Goal: Task Accomplishment & Management: Use online tool/utility

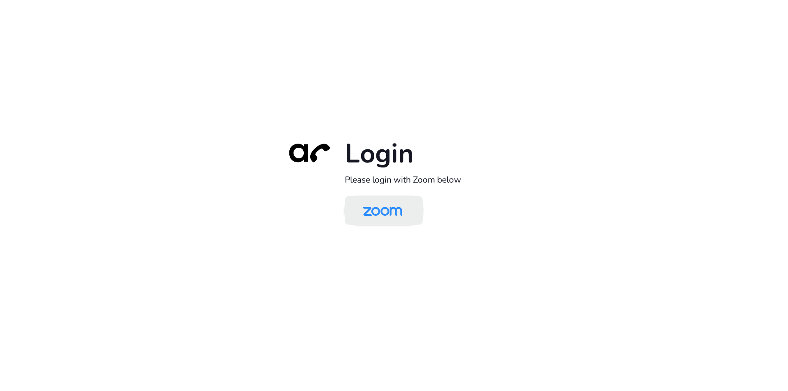
click at [385, 218] on img at bounding box center [382, 211] width 57 height 27
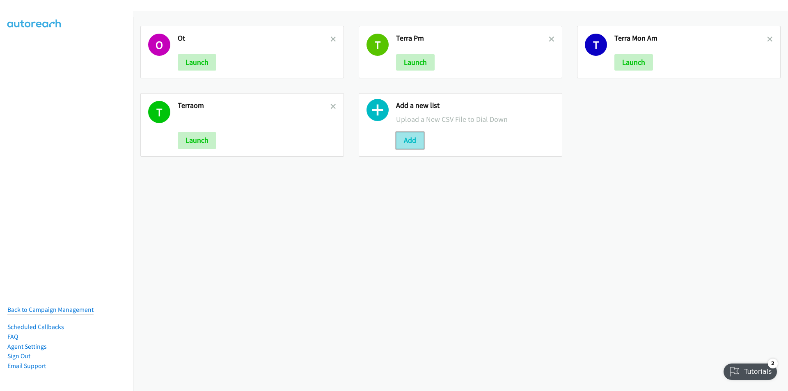
click at [411, 141] on button "Add" at bounding box center [410, 140] width 28 height 16
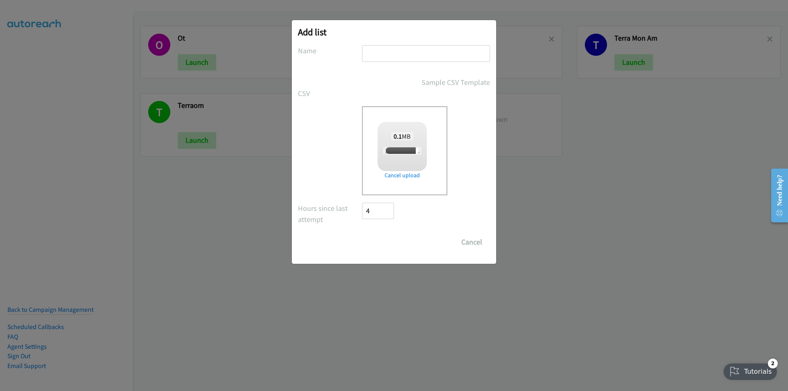
click at [427, 54] on input "text" at bounding box center [426, 53] width 128 height 17
type input "terr"
checkbox input "true"
type input "terraTUE"
click at [362, 234] on input "Save List" at bounding box center [383, 242] width 43 height 16
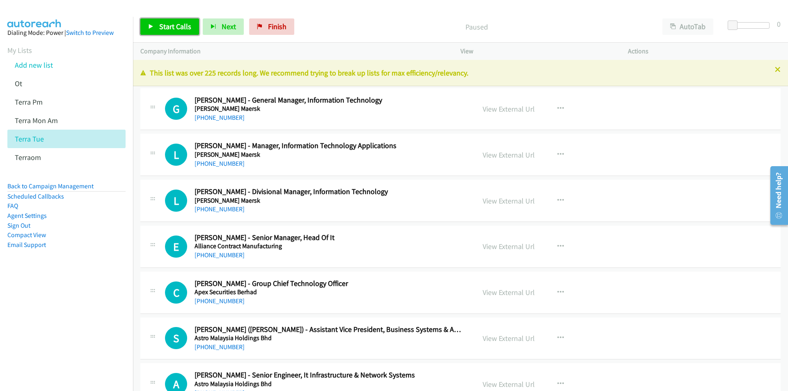
click at [170, 27] on span "Start Calls" at bounding box center [175, 26] width 32 height 9
click at [319, 21] on div "Call Completed" at bounding box center [470, 26] width 371 height 16
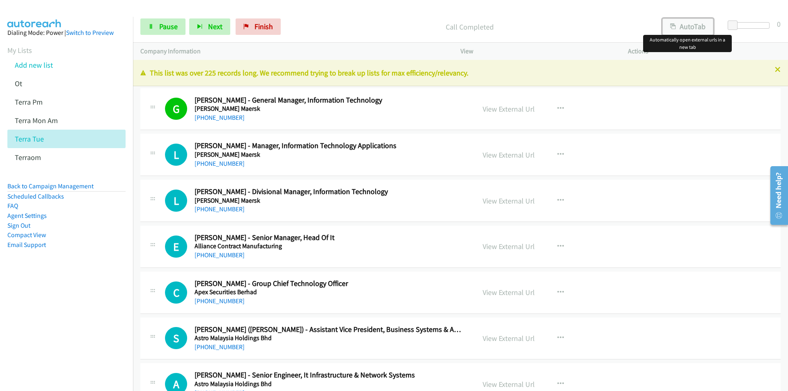
click at [690, 26] on button "AutoTab" at bounding box center [688, 26] width 51 height 16
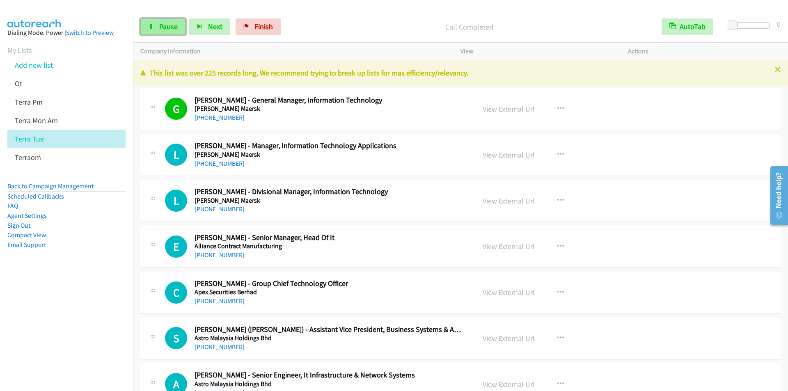
click at [162, 32] on link "Pause" at bounding box center [162, 26] width 45 height 16
click at [169, 28] on span "Start Calls" at bounding box center [175, 26] width 32 height 9
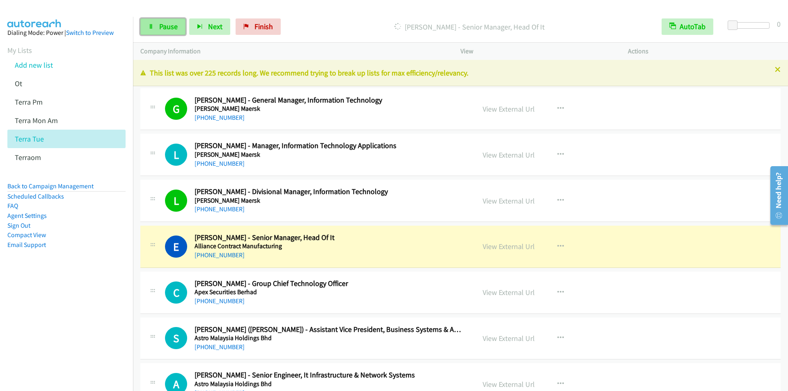
click at [159, 25] on span "Pause" at bounding box center [168, 26] width 18 height 9
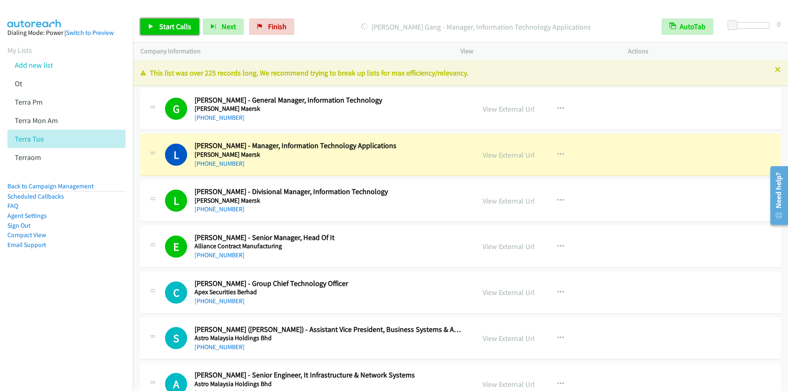
click at [163, 25] on span "Start Calls" at bounding box center [175, 26] width 32 height 9
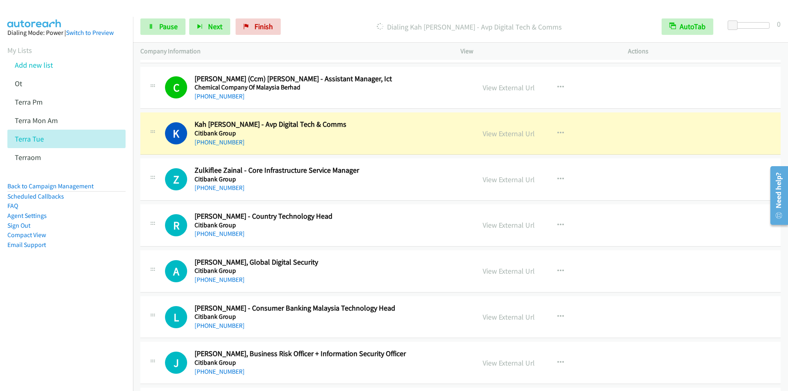
scroll to position [1026, 0]
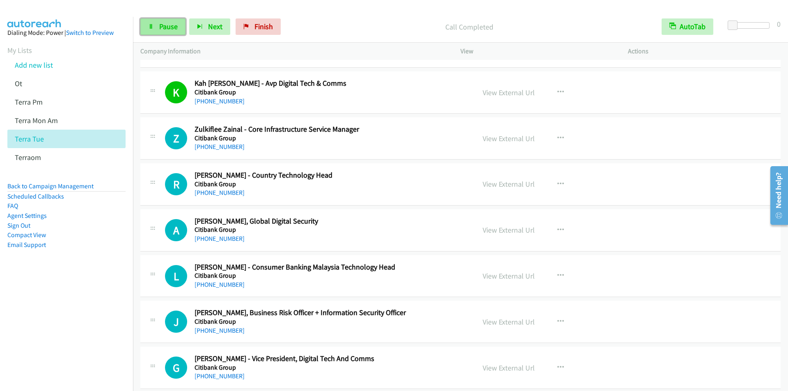
click at [165, 29] on span "Pause" at bounding box center [168, 26] width 18 height 9
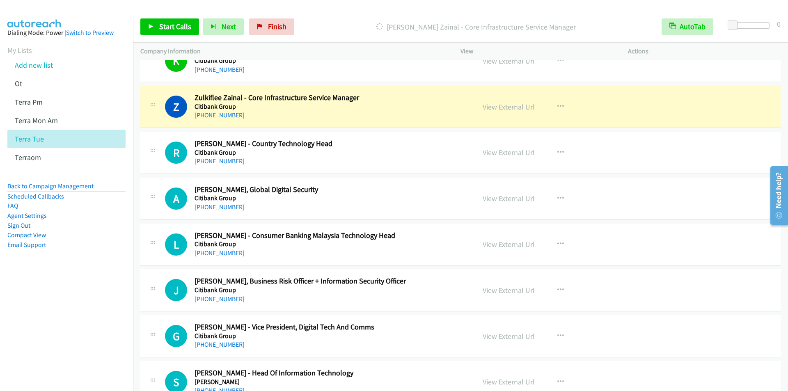
scroll to position [1068, 0]
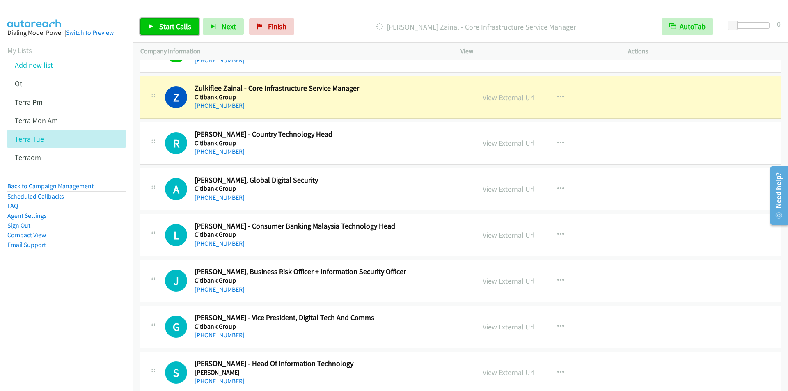
click at [173, 29] on span "Start Calls" at bounding box center [175, 26] width 32 height 9
click at [172, 29] on span "Pause" at bounding box center [168, 26] width 18 height 9
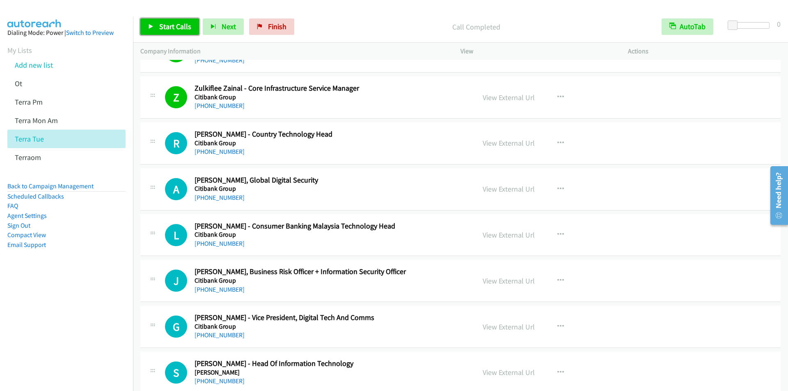
click at [163, 25] on span "Start Calls" at bounding box center [175, 26] width 32 height 9
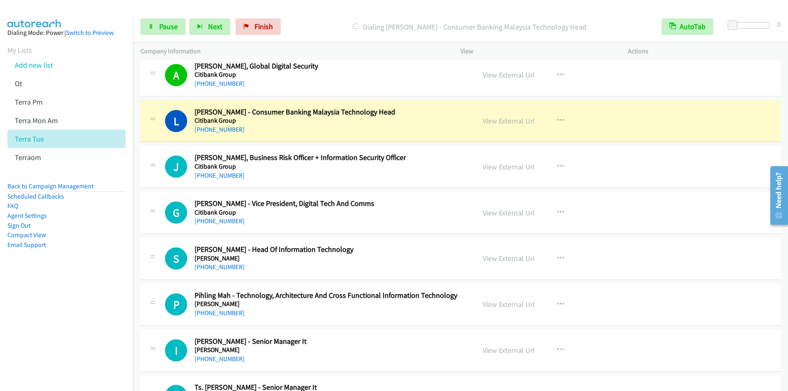
scroll to position [1191, 0]
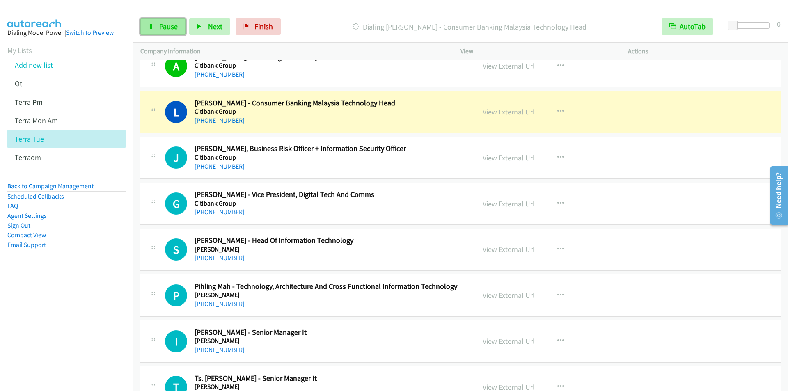
click at [160, 24] on span "Pause" at bounding box center [168, 26] width 18 height 9
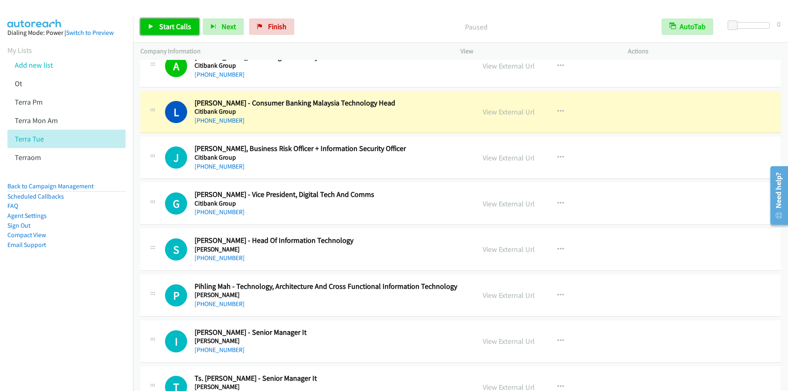
click at [160, 24] on span "Start Calls" at bounding box center [175, 26] width 32 height 9
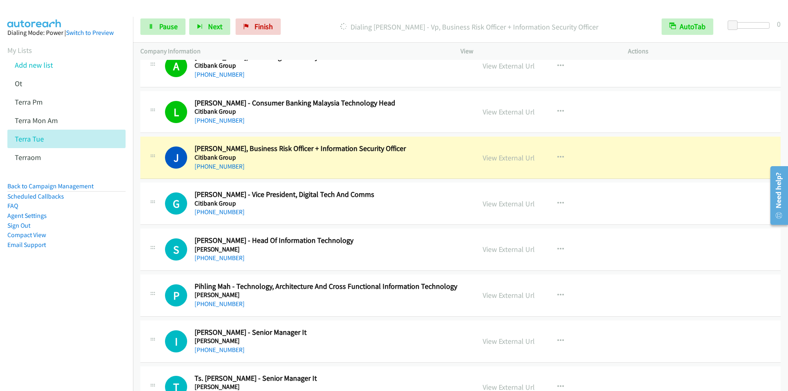
scroll to position [1232, 0]
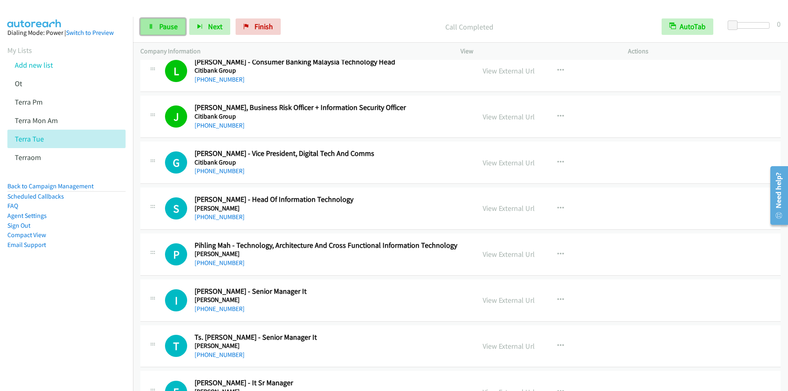
click at [159, 25] on span "Pause" at bounding box center [168, 26] width 18 height 9
click at [152, 21] on link "Start Calls" at bounding box center [169, 26] width 59 height 16
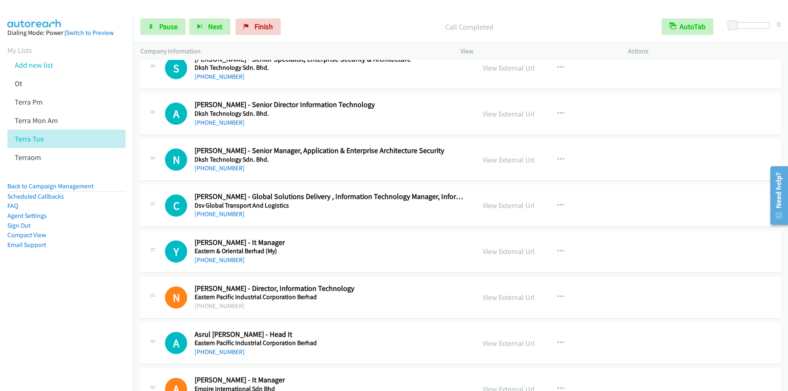
scroll to position [1971, 0]
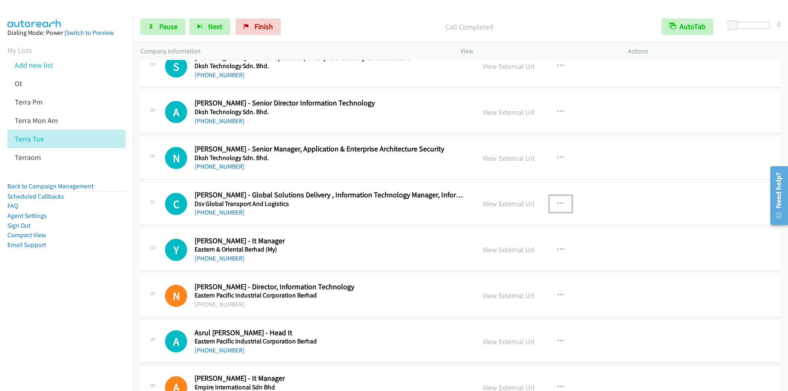
click at [560, 204] on icon "button" at bounding box center [561, 204] width 7 height 7
click at [504, 257] on link "Start Calls Here" at bounding box center [516, 258] width 109 height 16
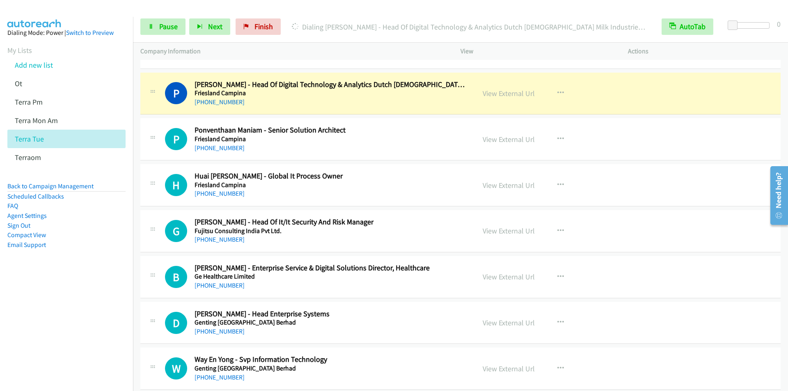
scroll to position [2464, 0]
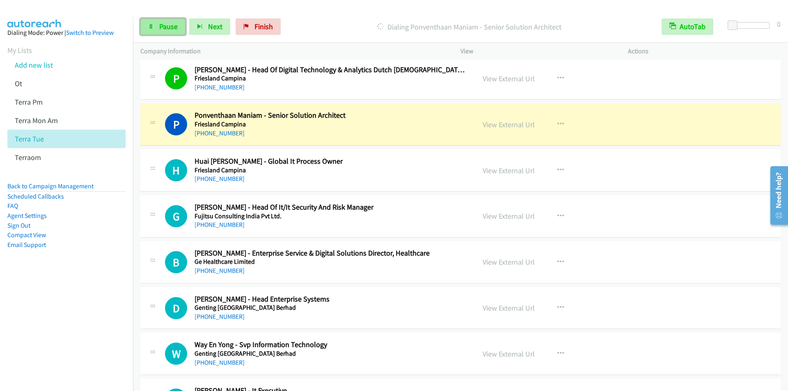
click at [165, 25] on span "Pause" at bounding box center [168, 26] width 18 height 9
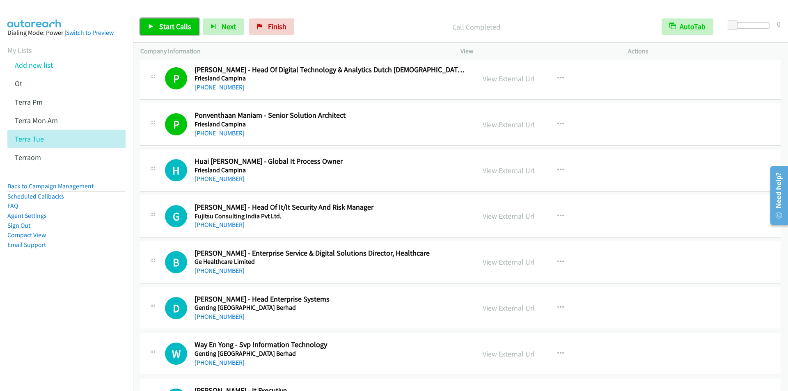
click at [163, 26] on span "Start Calls" at bounding box center [175, 26] width 32 height 9
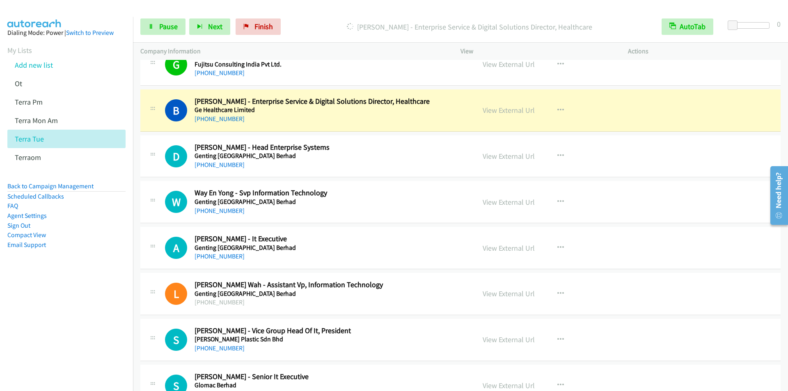
scroll to position [2628, 0]
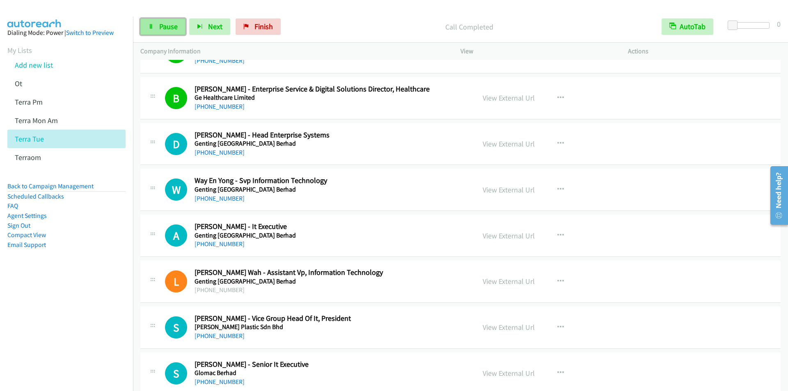
click at [163, 25] on span "Pause" at bounding box center [168, 26] width 18 height 9
click at [173, 29] on span "Start Calls" at bounding box center [175, 26] width 32 height 9
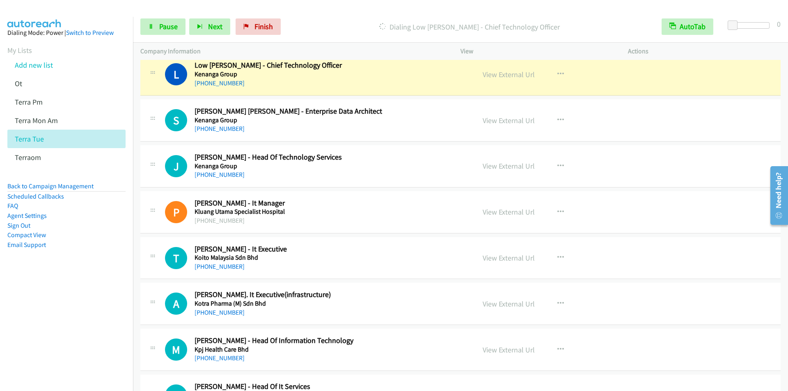
scroll to position [3942, 0]
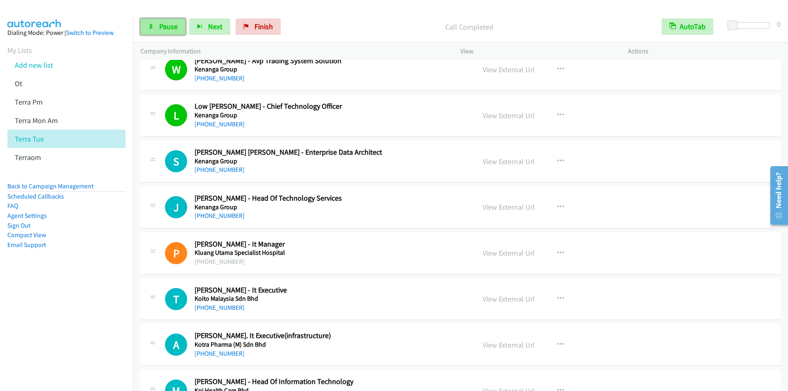
click at [164, 28] on span "Pause" at bounding box center [168, 26] width 18 height 9
click at [169, 21] on link "Start Calls" at bounding box center [169, 26] width 59 height 16
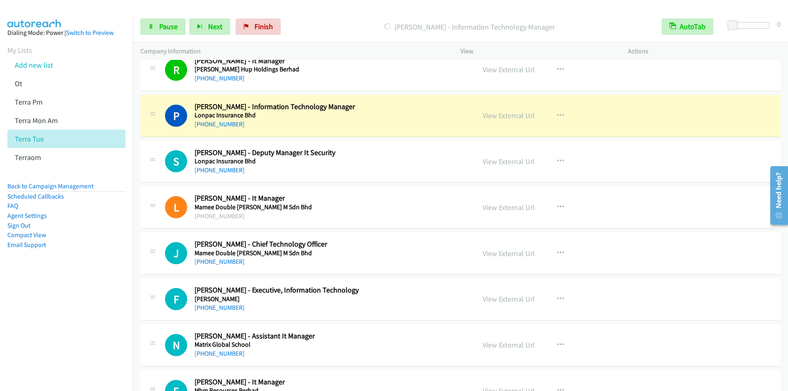
scroll to position [4599, 0]
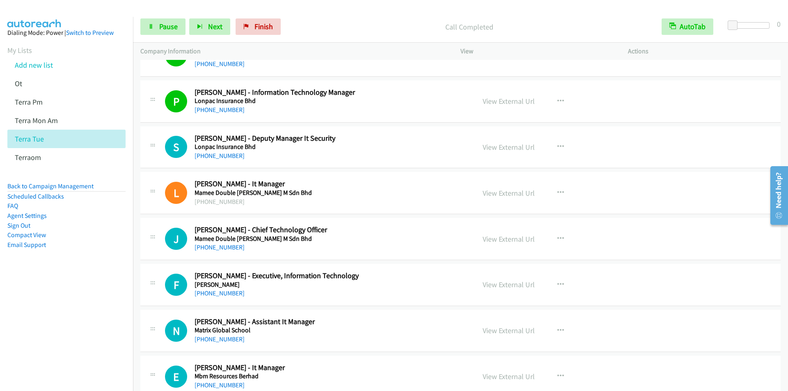
click at [318, 14] on div "Start Calls Pause Next Finish Call Completed AutoTab AutoTab 0" at bounding box center [460, 27] width 655 height 32
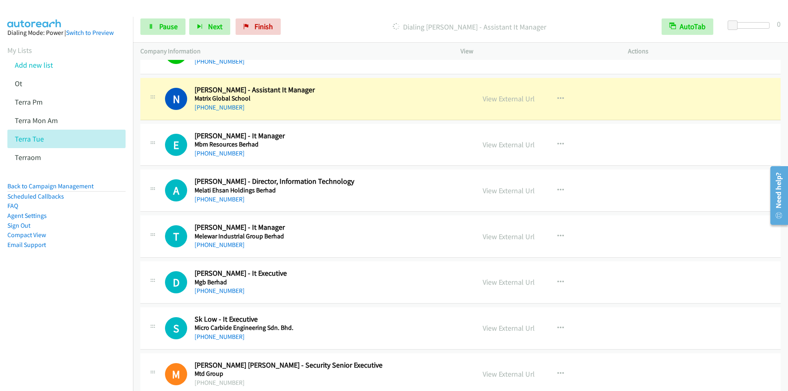
scroll to position [4845, 0]
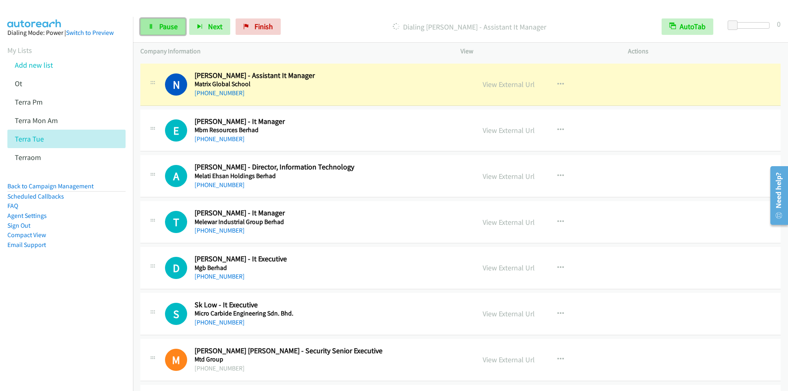
click at [164, 27] on span "Pause" at bounding box center [168, 26] width 18 height 9
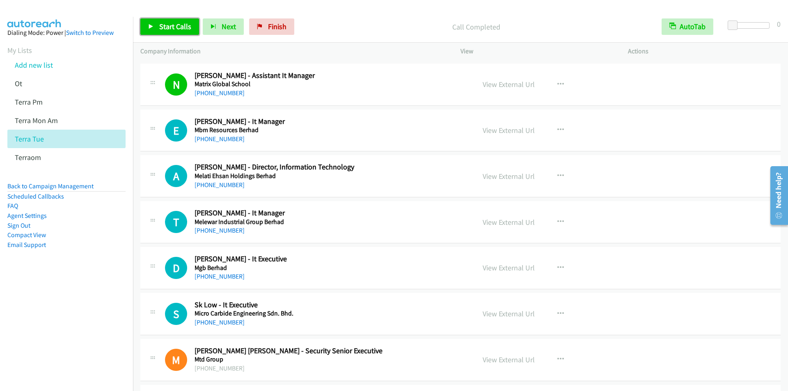
click at [169, 21] on link "Start Calls" at bounding box center [169, 26] width 59 height 16
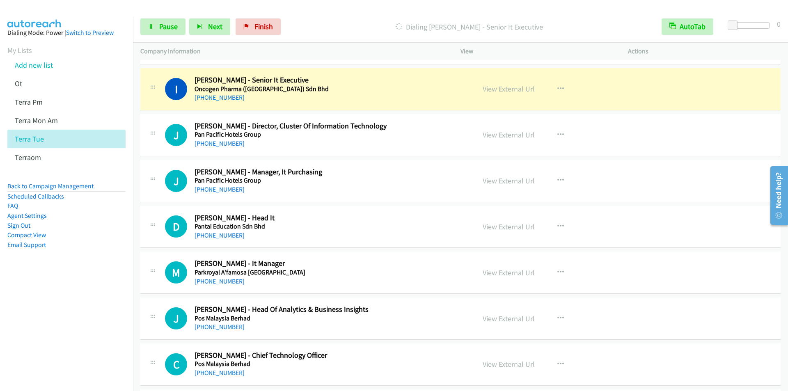
scroll to position [5748, 0]
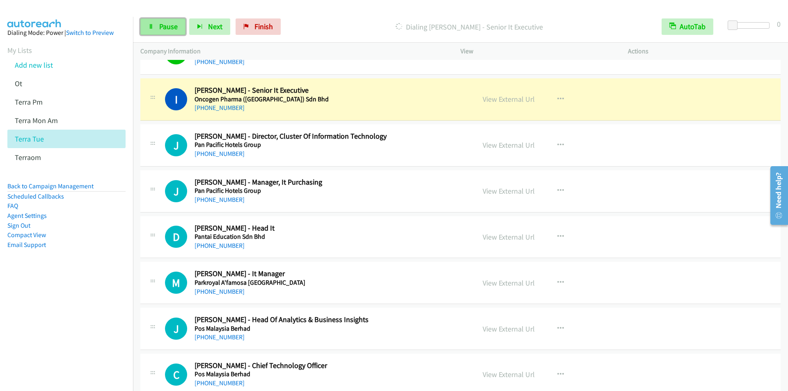
click at [158, 22] on link "Pause" at bounding box center [162, 26] width 45 height 16
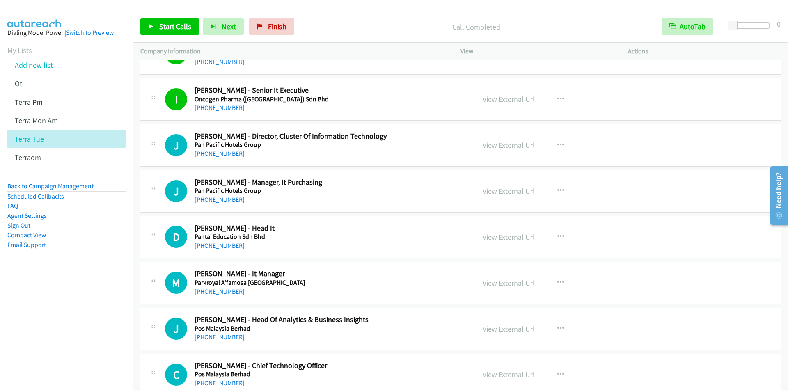
click at [318, 25] on p "Call Completed" at bounding box center [476, 26] width 342 height 11
click at [165, 26] on span "Start Calls" at bounding box center [175, 26] width 32 height 9
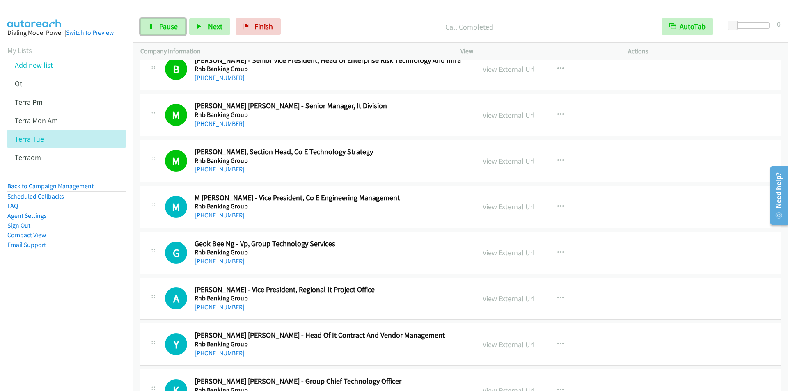
scroll to position [6651, 0]
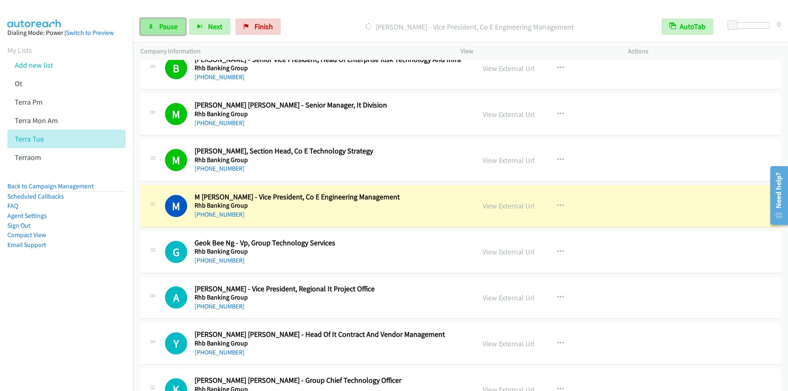
click at [160, 23] on span "Pause" at bounding box center [168, 26] width 18 height 9
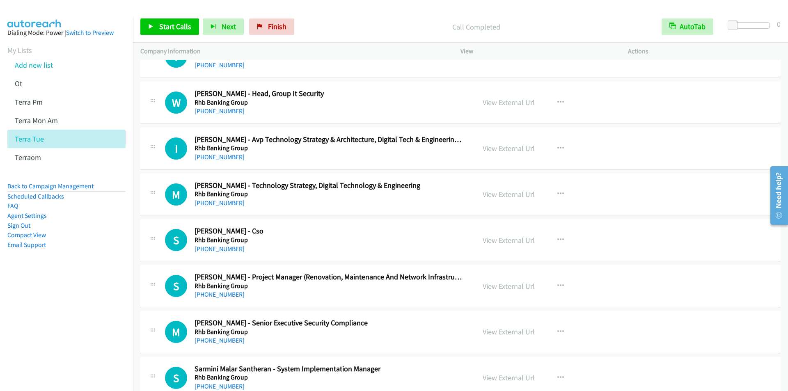
scroll to position [7842, 0]
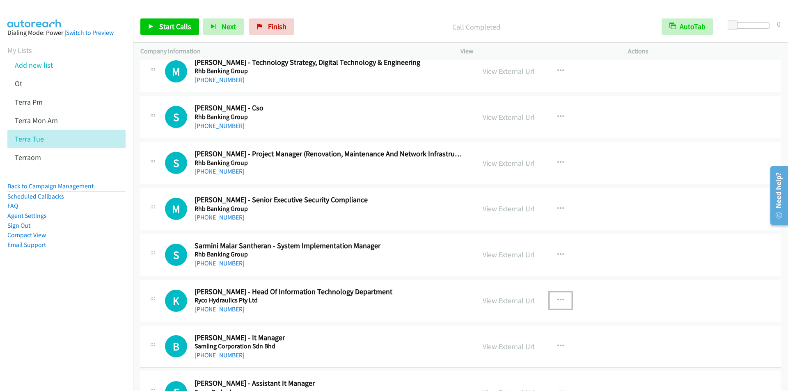
click at [558, 301] on icon "button" at bounding box center [561, 300] width 7 height 7
click at [494, 351] on link "Start Calls Here" at bounding box center [516, 354] width 109 height 16
click at [168, 26] on span "Start Calls" at bounding box center [175, 26] width 32 height 9
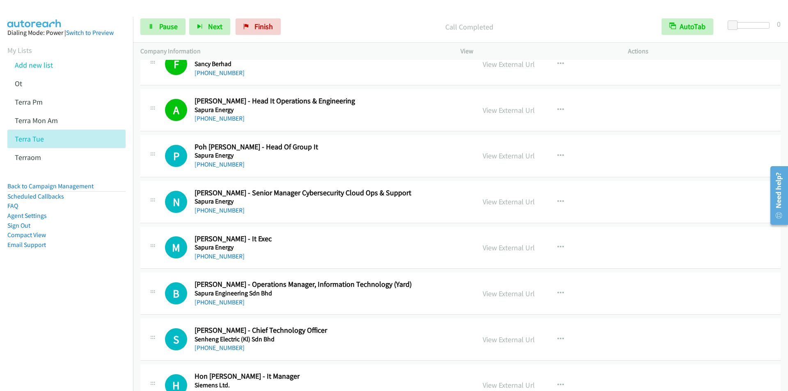
scroll to position [8212, 0]
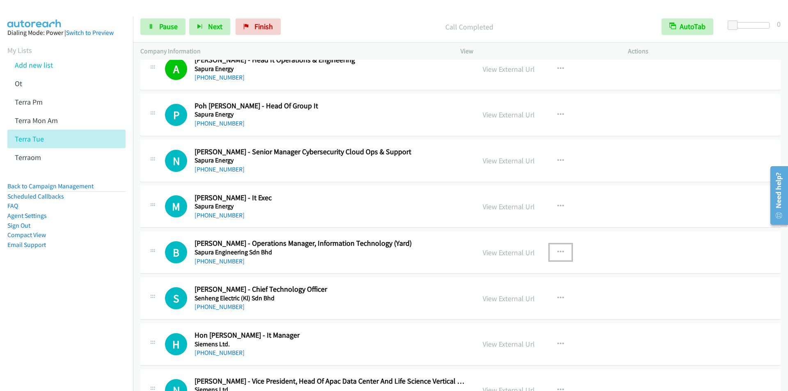
click at [558, 249] on icon "button" at bounding box center [561, 252] width 7 height 7
click at [494, 305] on link "Start Calls Here" at bounding box center [516, 306] width 109 height 16
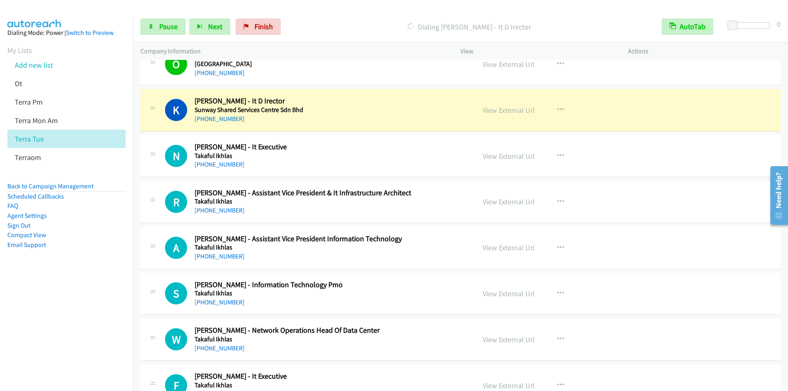
scroll to position [8869, 0]
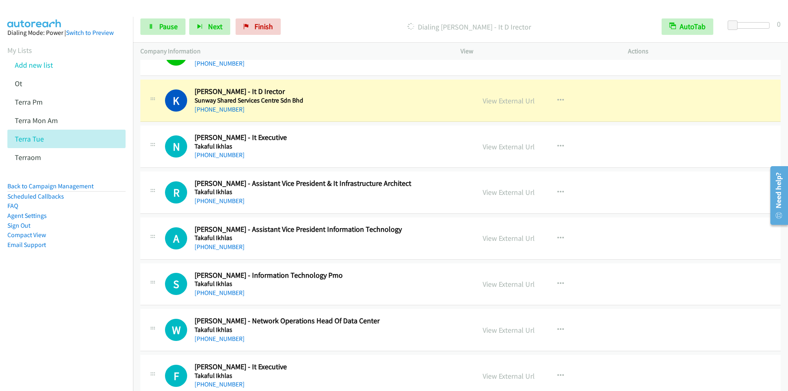
click at [299, 33] on div "Dialing Kevin Khoo - It D Irector" at bounding box center [470, 26] width 370 height 16
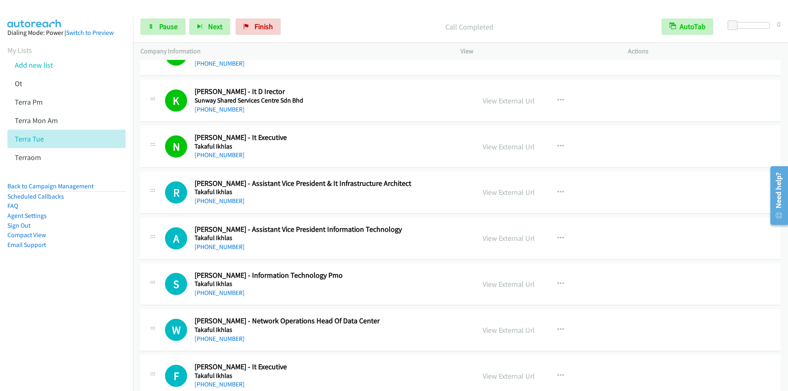
click at [316, 22] on p "Call Completed" at bounding box center [469, 26] width 355 height 11
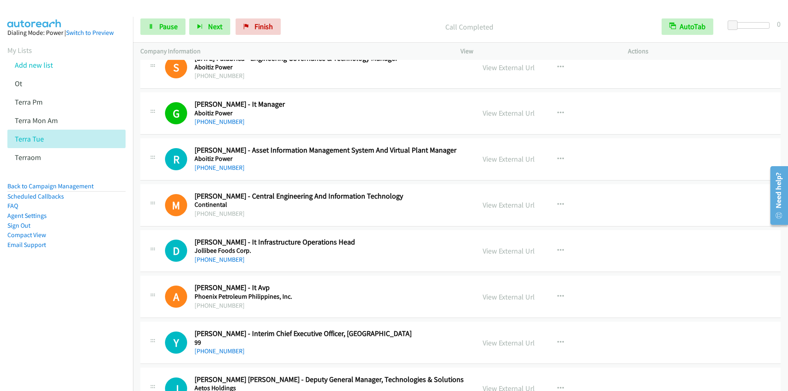
scroll to position [10100, 0]
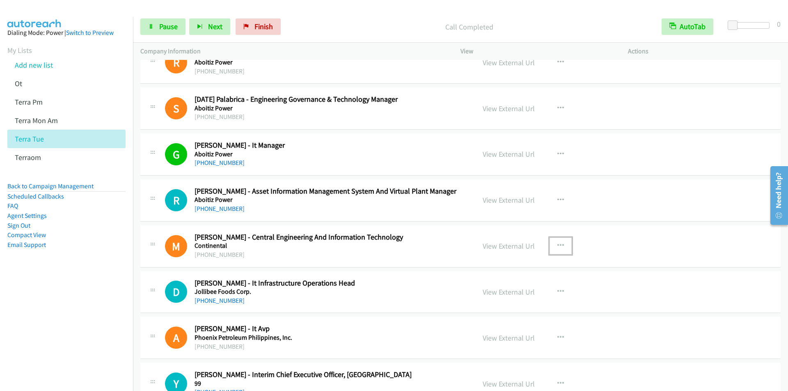
click at [558, 243] on icon "button" at bounding box center [561, 246] width 7 height 7
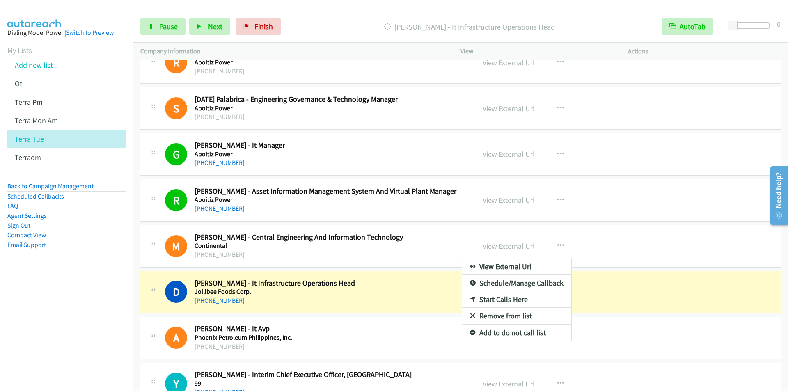
click at [510, 297] on link "Start Calls Here" at bounding box center [516, 300] width 109 height 16
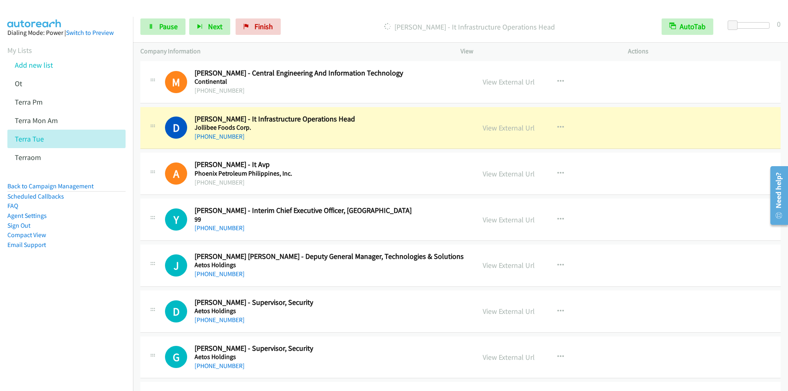
scroll to position [10306, 0]
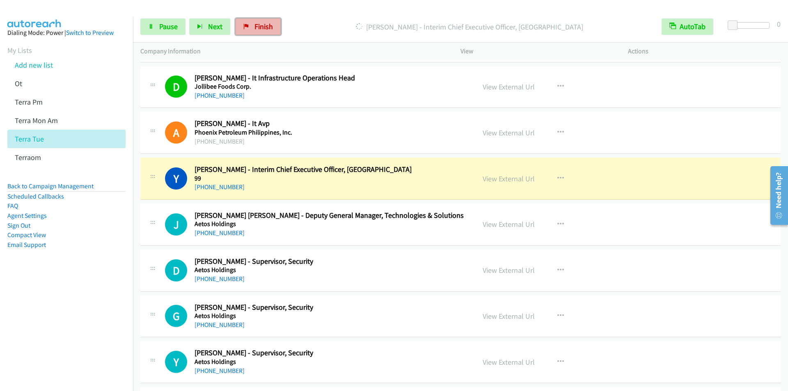
click at [256, 29] on span "Finish" at bounding box center [264, 26] width 18 height 9
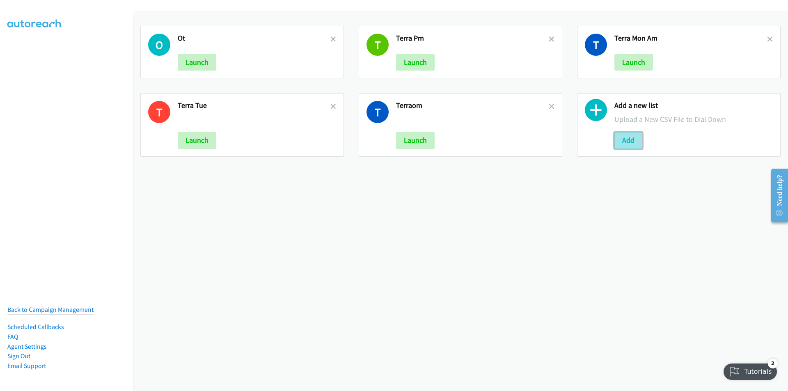
click at [622, 141] on button "Add" at bounding box center [629, 140] width 28 height 16
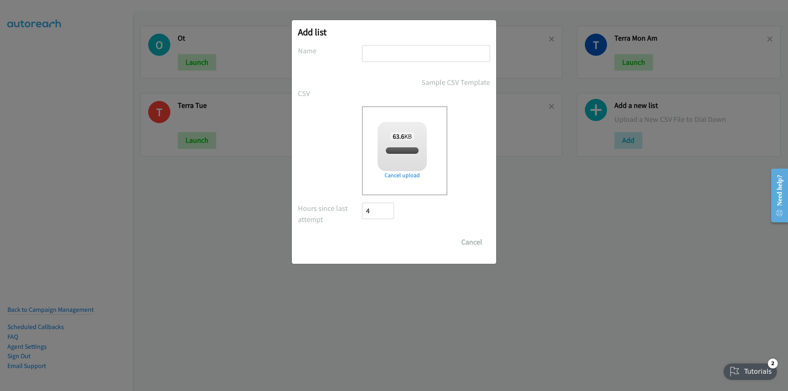
click at [392, 52] on input "text" at bounding box center [426, 53] width 128 height 17
checkbox input "true"
type input "terraNN"
click at [362, 234] on input "Save List" at bounding box center [383, 242] width 43 height 16
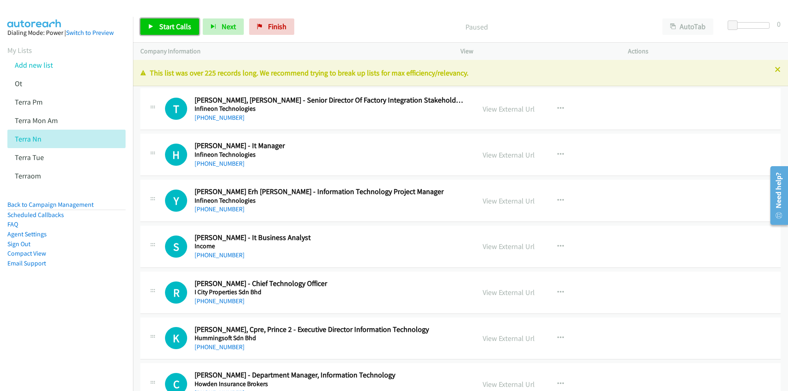
click at [170, 20] on link "Start Calls" at bounding box center [169, 26] width 59 height 16
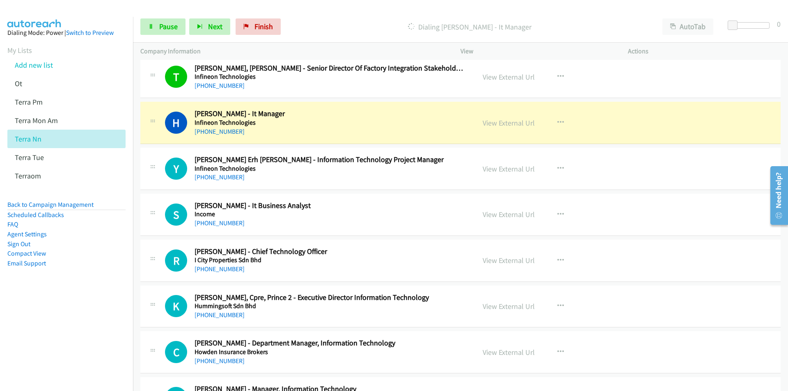
scroll to position [41, 0]
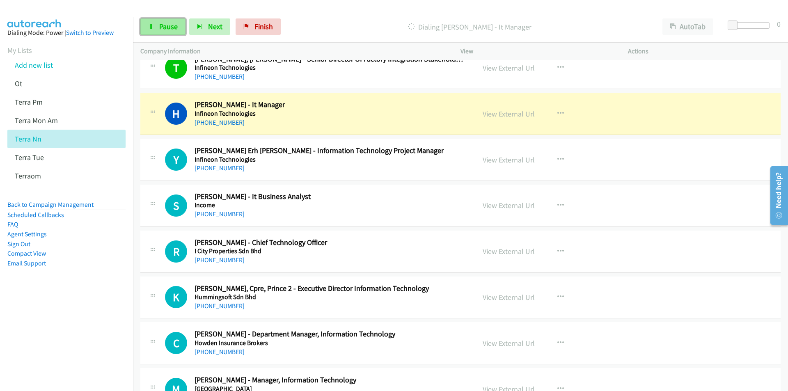
click at [166, 22] on span "Pause" at bounding box center [168, 26] width 18 height 9
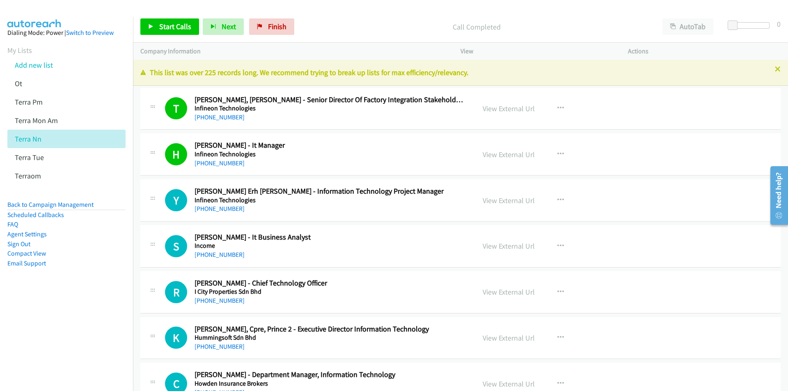
scroll to position [0, 0]
click at [162, 23] on span "Start Calls" at bounding box center [175, 26] width 32 height 9
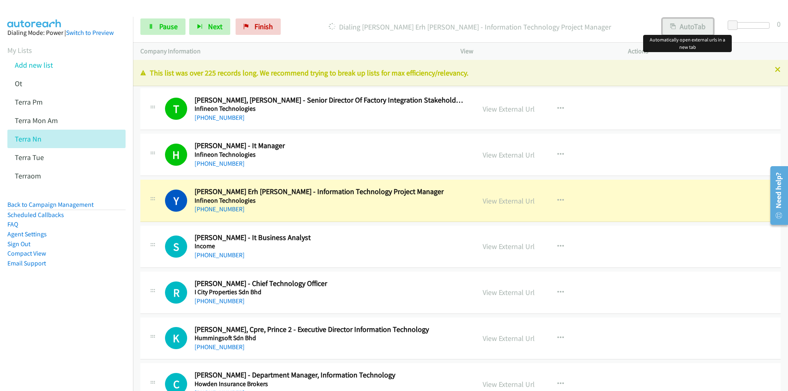
click at [688, 27] on button "AutoTab" at bounding box center [688, 26] width 51 height 16
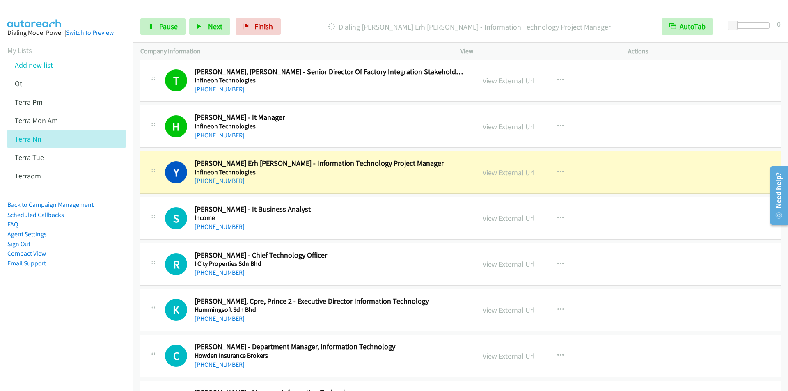
scroll to position [41, 0]
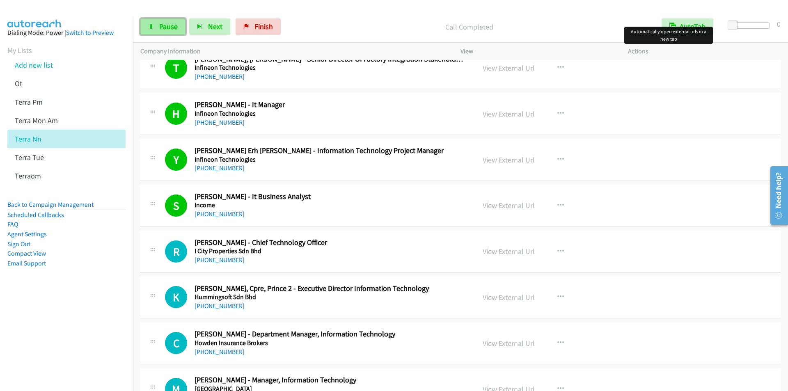
click at [168, 30] on span "Pause" at bounding box center [168, 26] width 18 height 9
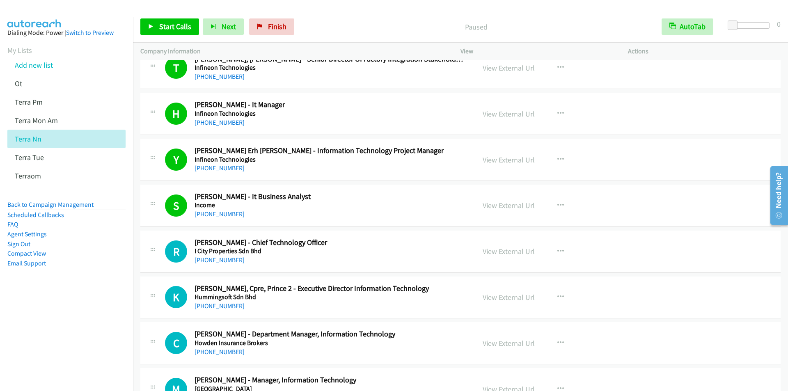
click at [316, 19] on div "Paused" at bounding box center [476, 26] width 356 height 16
click at [179, 26] on span "Start Calls" at bounding box center [175, 26] width 32 height 9
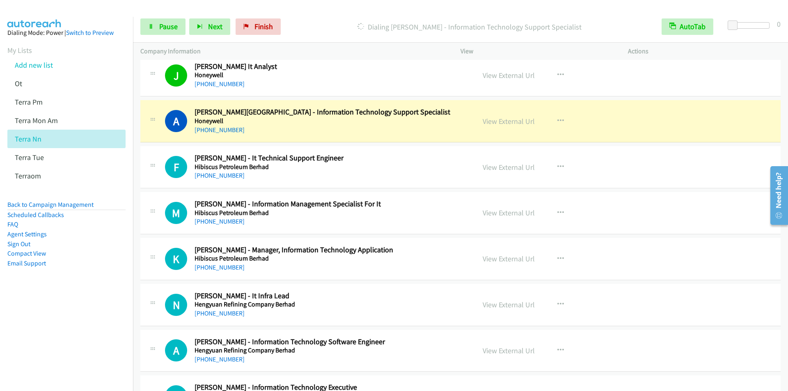
scroll to position [534, 0]
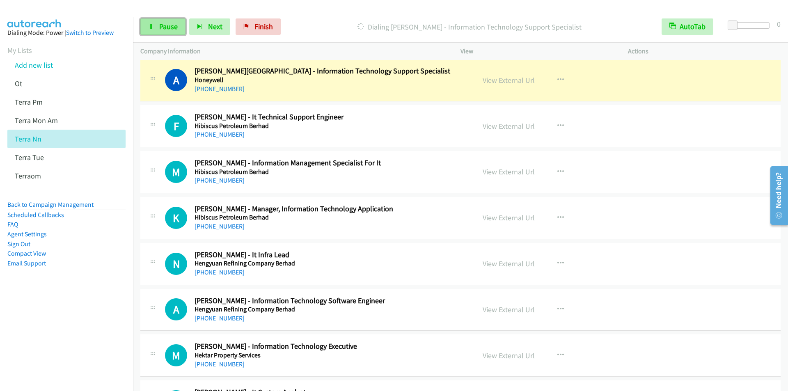
click at [161, 26] on span "Pause" at bounding box center [168, 26] width 18 height 9
